Goal: Information Seeking & Learning: Learn about a topic

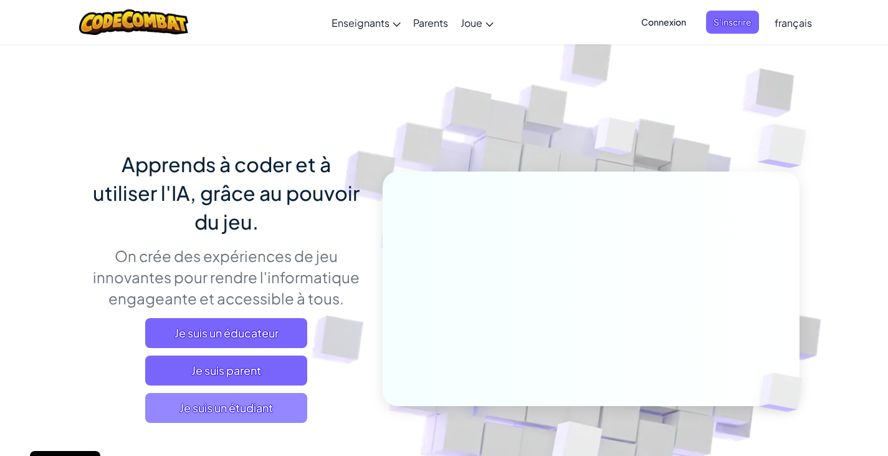
click at [257, 409] on span "Je suis un étudiant" at bounding box center [226, 408] width 162 height 30
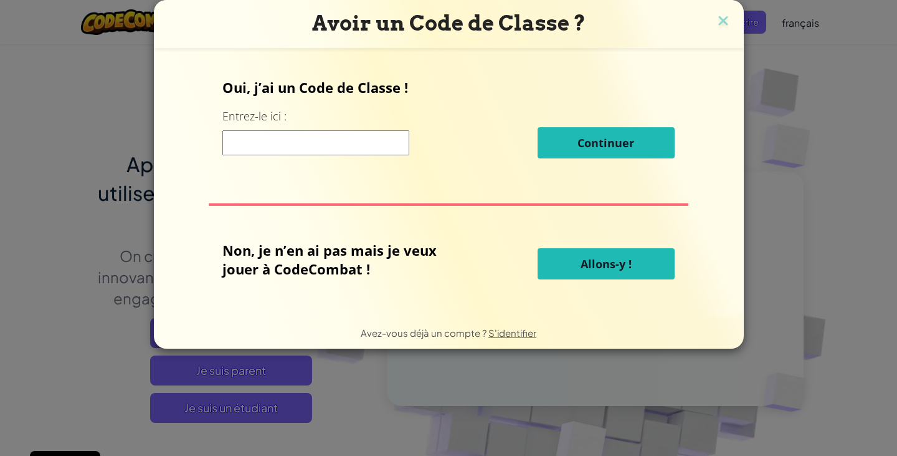
click at [613, 270] on span "Allons-y !" at bounding box center [606, 263] width 51 height 15
select select "fr"
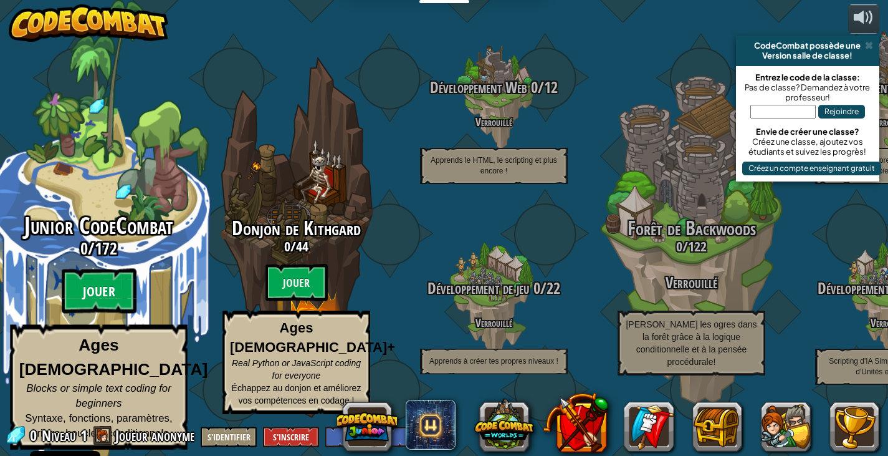
click at [81, 296] on btn "Jouer" at bounding box center [99, 291] width 75 height 45
select select "fr"
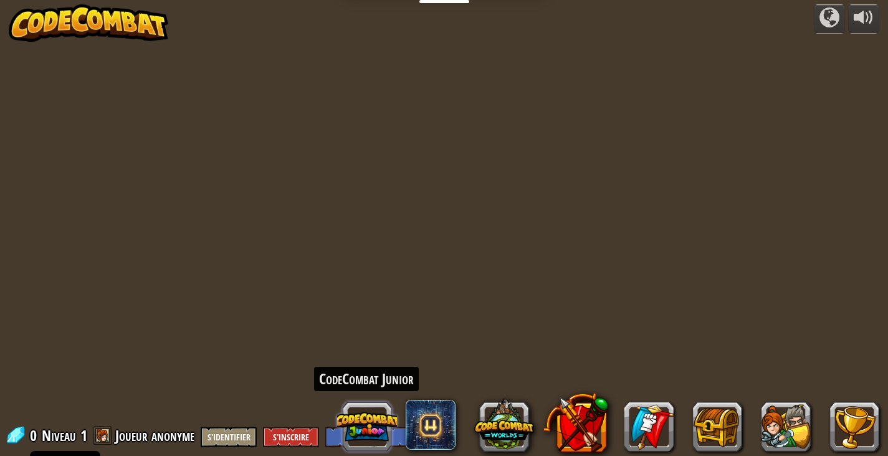
select select "fr"
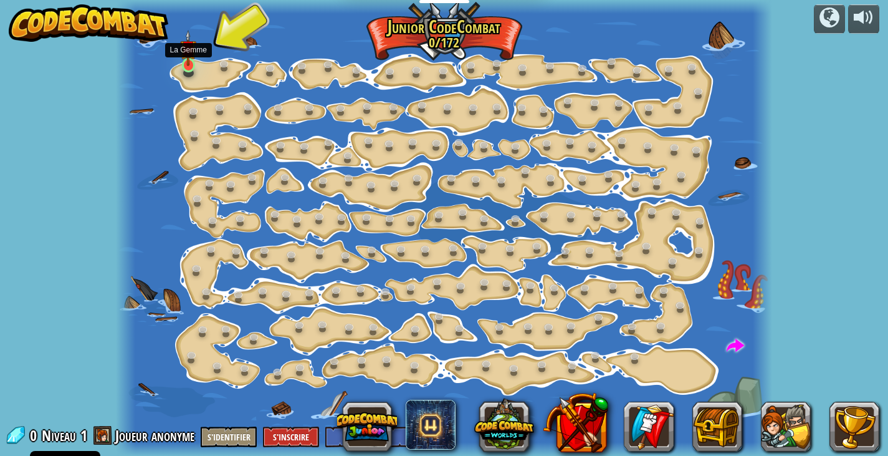
click at [187, 60] on img at bounding box center [188, 48] width 16 height 37
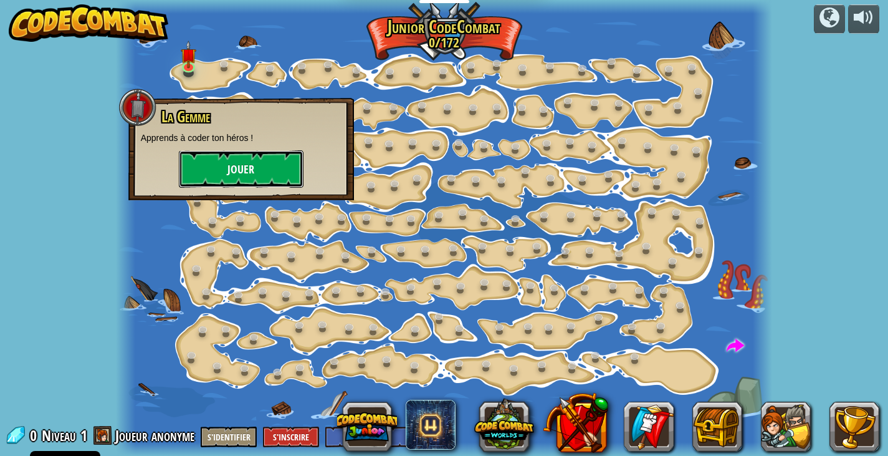
click at [228, 171] on button "Jouer" at bounding box center [241, 168] width 125 height 37
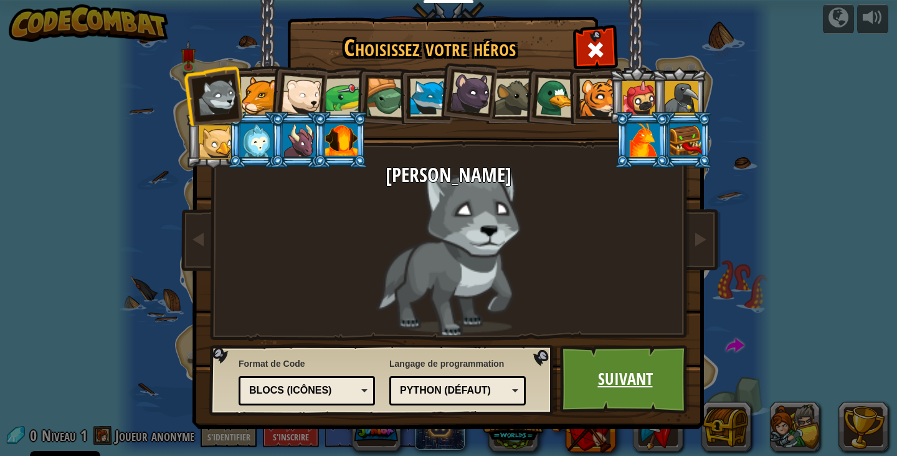
click at [655, 383] on link "Suivant" at bounding box center [625, 379] width 130 height 69
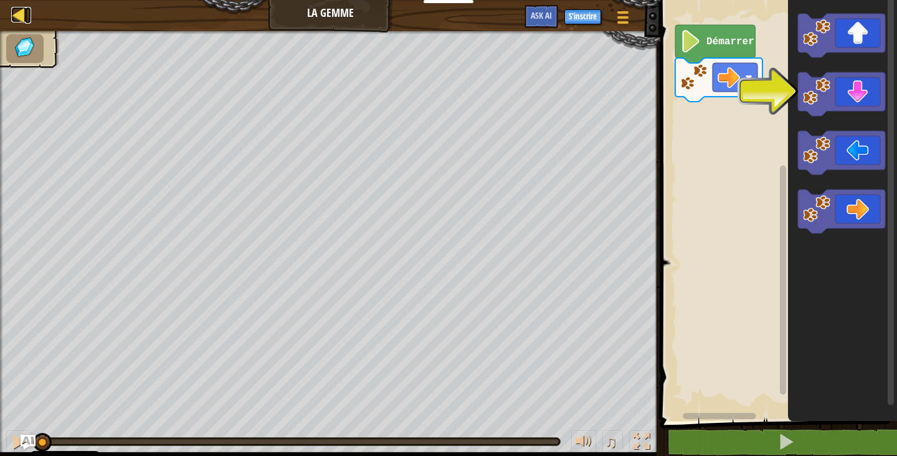
click at [22, 17] on div at bounding box center [19, 15] width 16 height 16
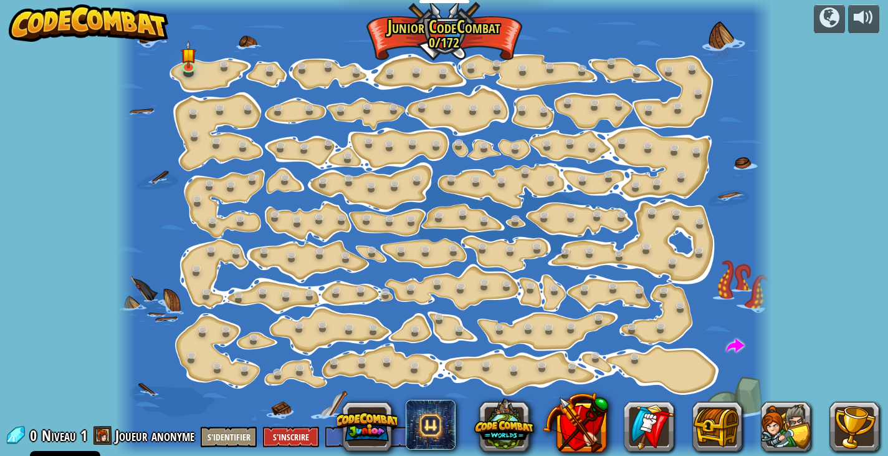
select select "fr"
